Goal: Register for event/course

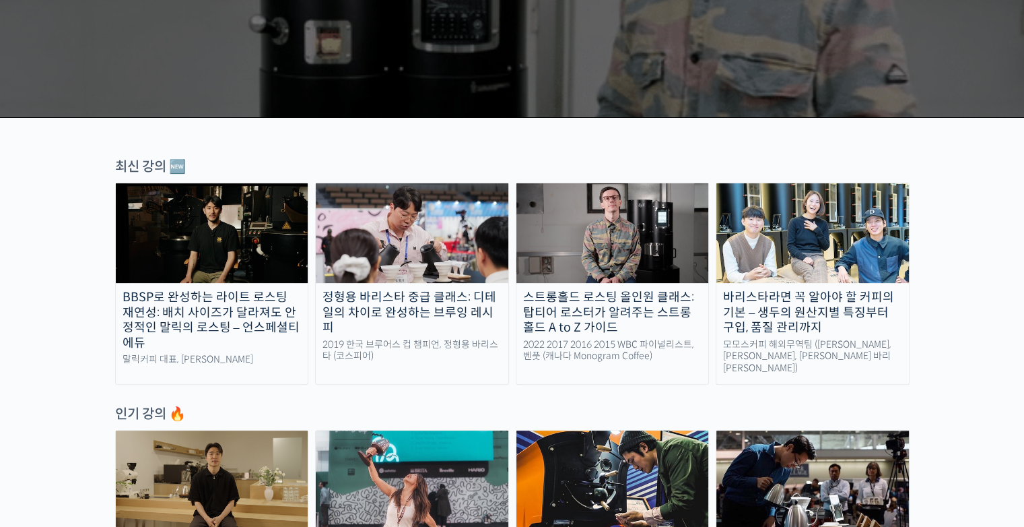
scroll to position [404, 0]
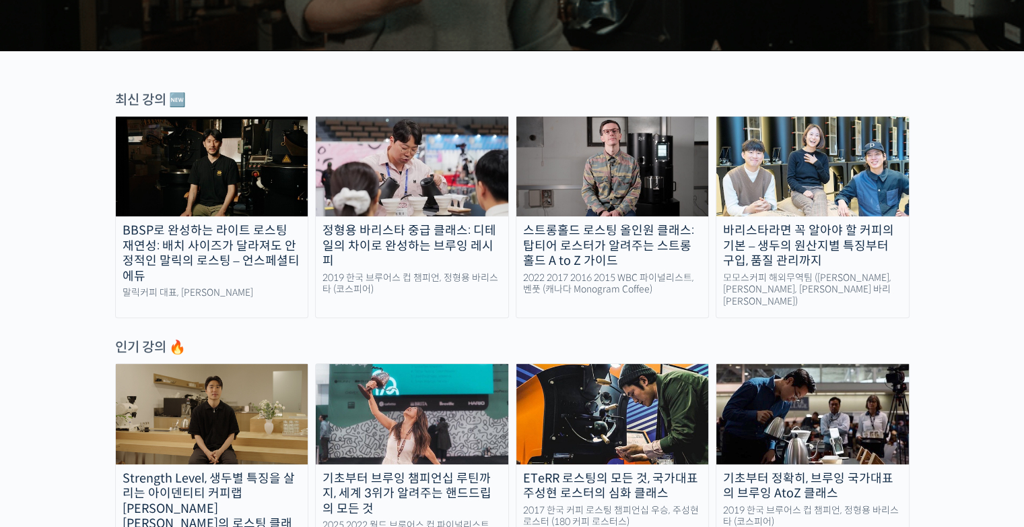
click at [457, 250] on div "정형용 바리스타 중급 클래스: 디테일의 차이로 완성하는 브루잉 레시피" at bounding box center [412, 246] width 193 height 46
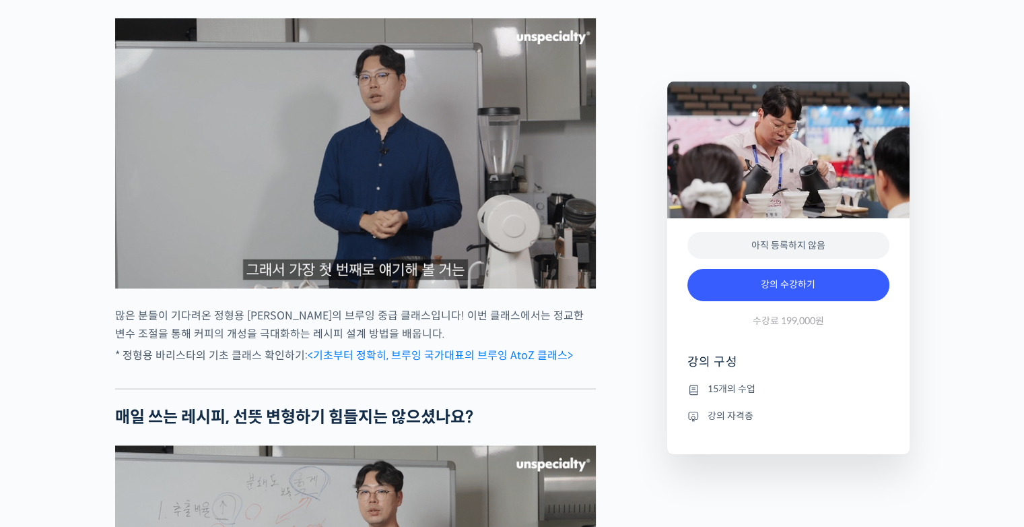
scroll to position [1212, 0]
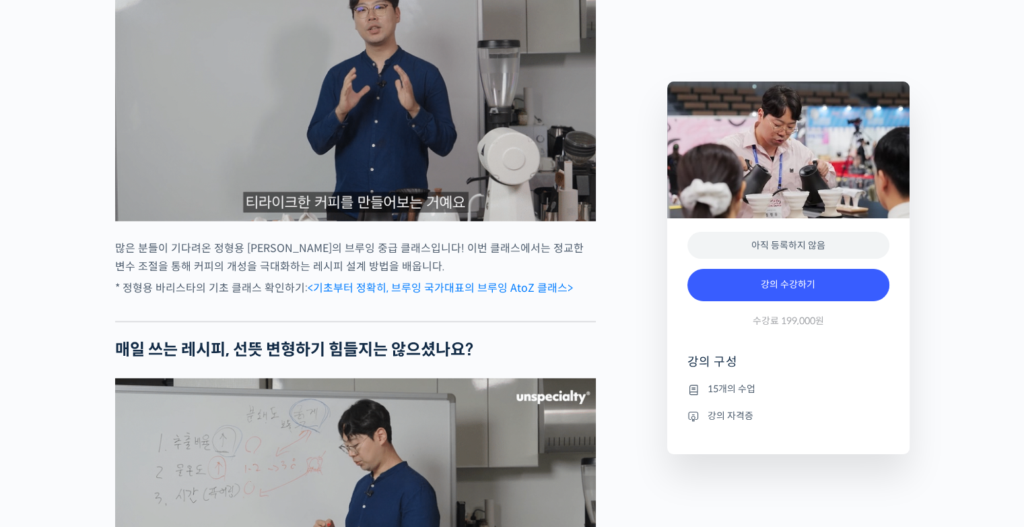
type input "[EMAIL_ADDRESS][DOMAIN_NAME]"
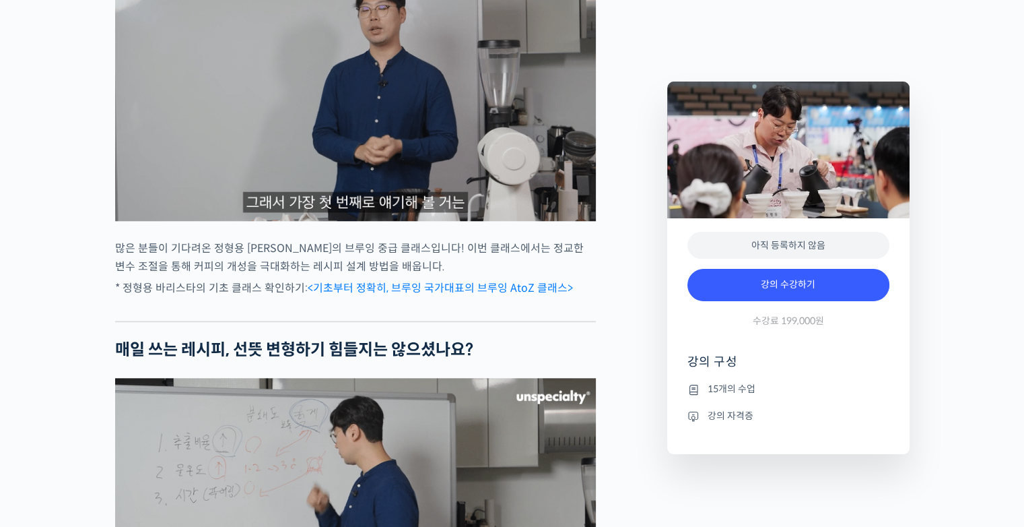
click at [718, 417] on li "강의 자격증" at bounding box center [788, 415] width 202 height 16
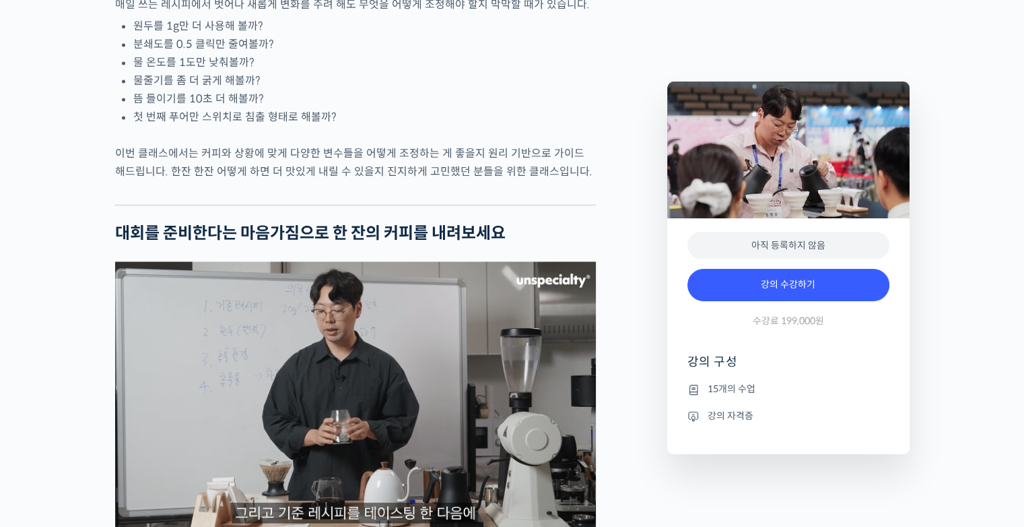
scroll to position [1885, 0]
